Goal: Information Seeking & Learning: Learn about a topic

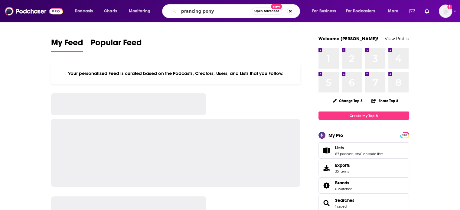
type input "prancing pony"
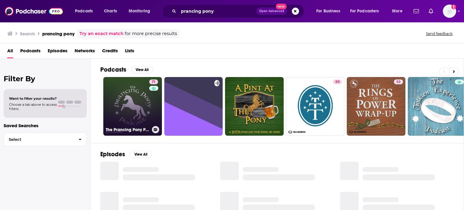
click at [154, 97] on div "71" at bounding box center [154, 103] width 10 height 47
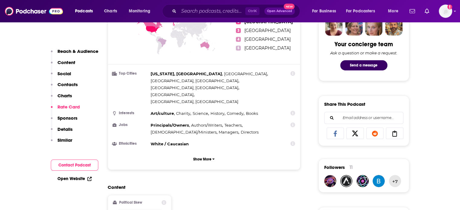
scroll to position [302, 0]
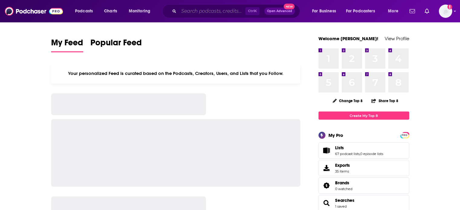
click at [196, 9] on input "Search podcasts, credits, & more..." at bounding box center [212, 11] width 67 height 10
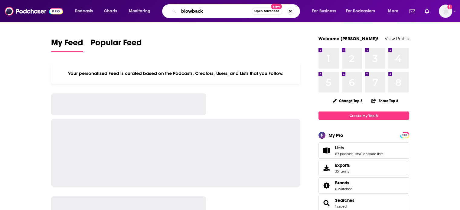
type input "blowback"
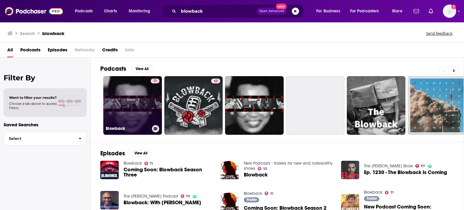
click at [136, 97] on link "71 Blowback" at bounding box center [132, 105] width 59 height 59
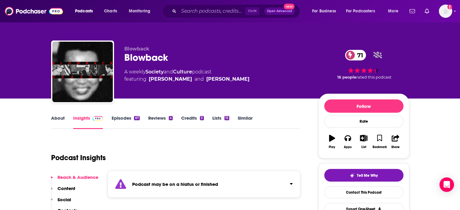
click at [60, 120] on link "About" at bounding box center [58, 122] width 14 height 14
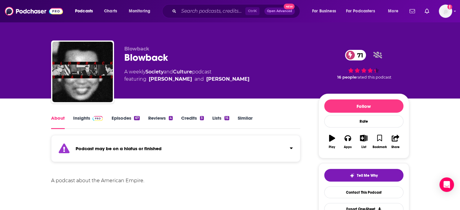
click at [98, 119] on img at bounding box center [98, 118] width 11 height 5
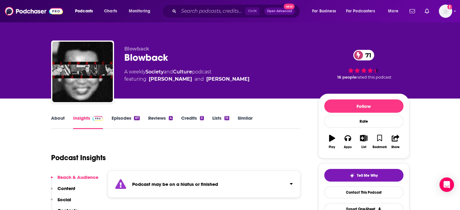
click at [117, 117] on link "Episodes 67" at bounding box center [125, 122] width 28 height 14
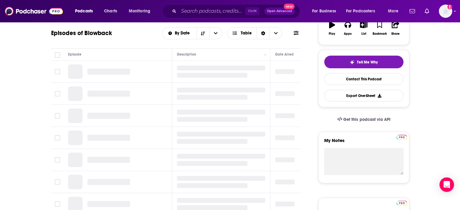
scroll to position [60, 0]
